Goal: Information Seeking & Learning: Learn about a topic

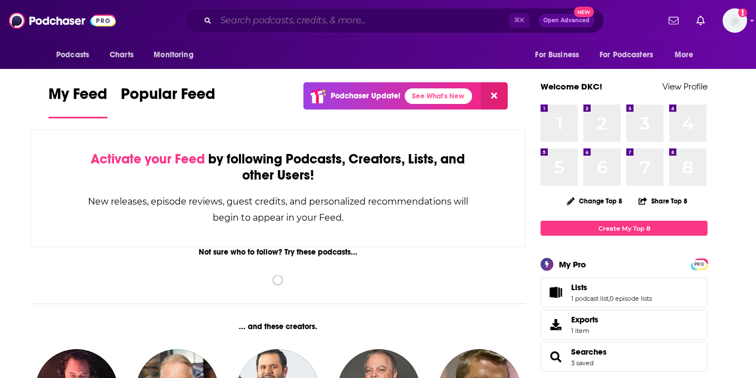
click at [256, 21] on input "Search podcasts, credits, & more..." at bounding box center [362, 21] width 293 height 18
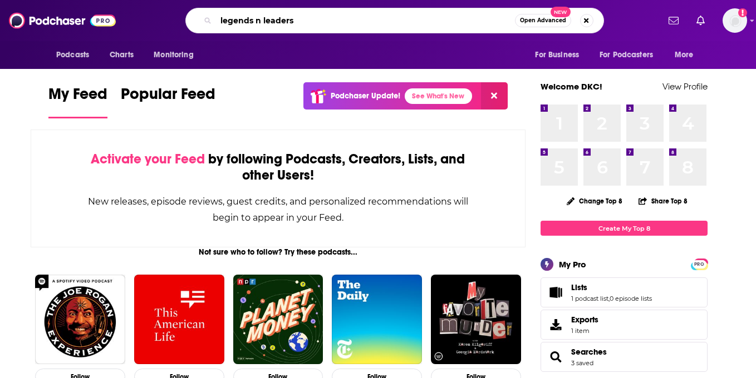
type input "legends n leaders"
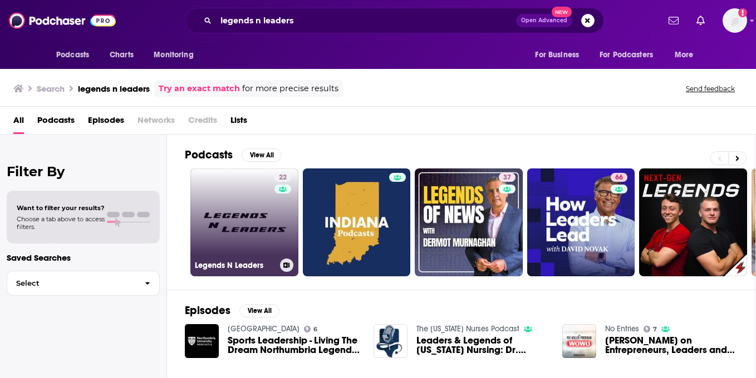
click at [257, 233] on link "22 Legends N Leaders" at bounding box center [244, 223] width 108 height 108
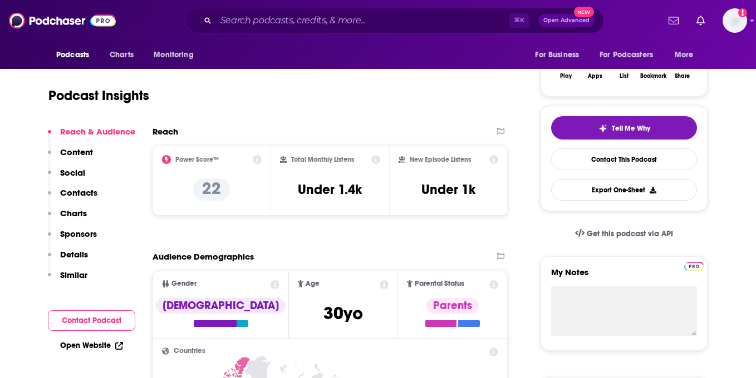
scroll to position [197, 0]
